Goal: Task Accomplishment & Management: Manage account settings

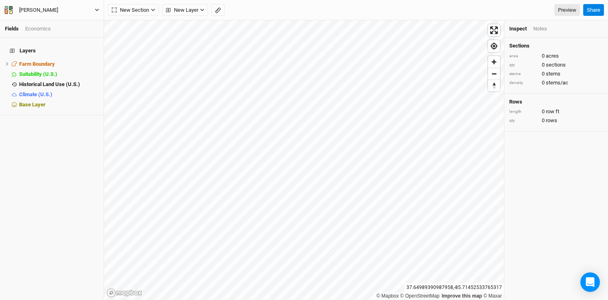
click at [97, 11] on icon "button" at bounding box center [97, 10] width 4 height 2
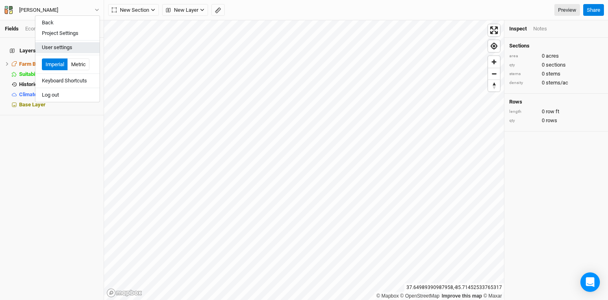
click at [66, 47] on button "User settings" at bounding box center [67, 47] width 64 height 11
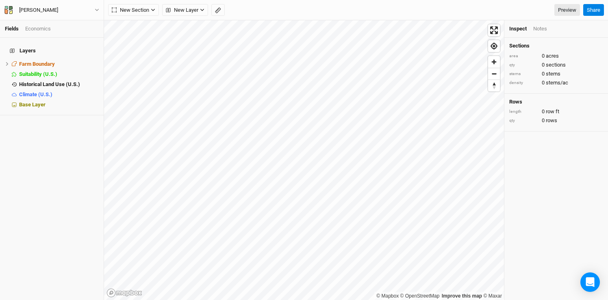
click at [100, 9] on div "[PERSON_NAME] Back Project Settings User settings Imperial Metric Keyboard Shor…" at bounding box center [52, 10] width 104 height 20
click at [95, 10] on icon "button" at bounding box center [97, 10] width 4 height 4
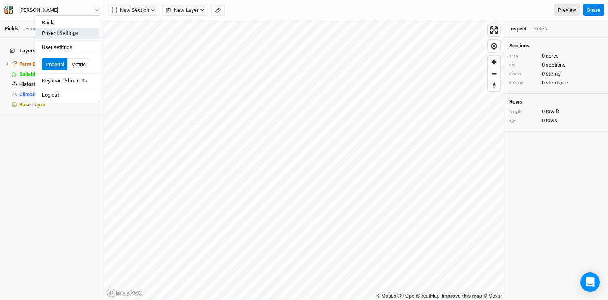
click at [59, 34] on button "Project Settings" at bounding box center [67, 33] width 64 height 11
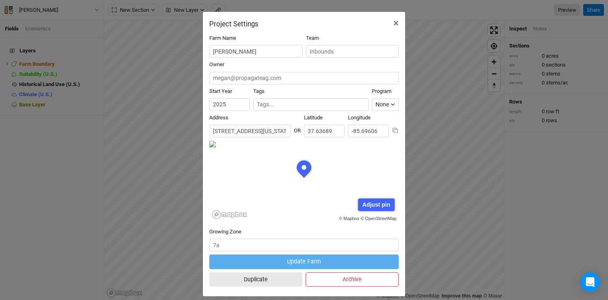
scroll to position [41, 95]
click at [265, 133] on input "[STREET_ADDRESS][US_STATE]" at bounding box center [249, 131] width 81 height 13
click at [257, 132] on input "[STREET_ADDRESS][US_STATE]" at bounding box center [249, 131] width 81 height 13
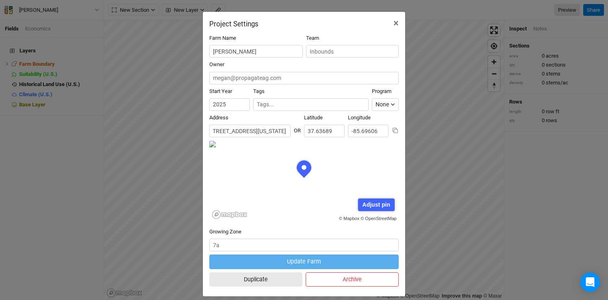
click at [257, 132] on input "[STREET_ADDRESS][US_STATE]" at bounding box center [249, 131] width 81 height 13
